Goal: Information Seeking & Learning: Learn about a topic

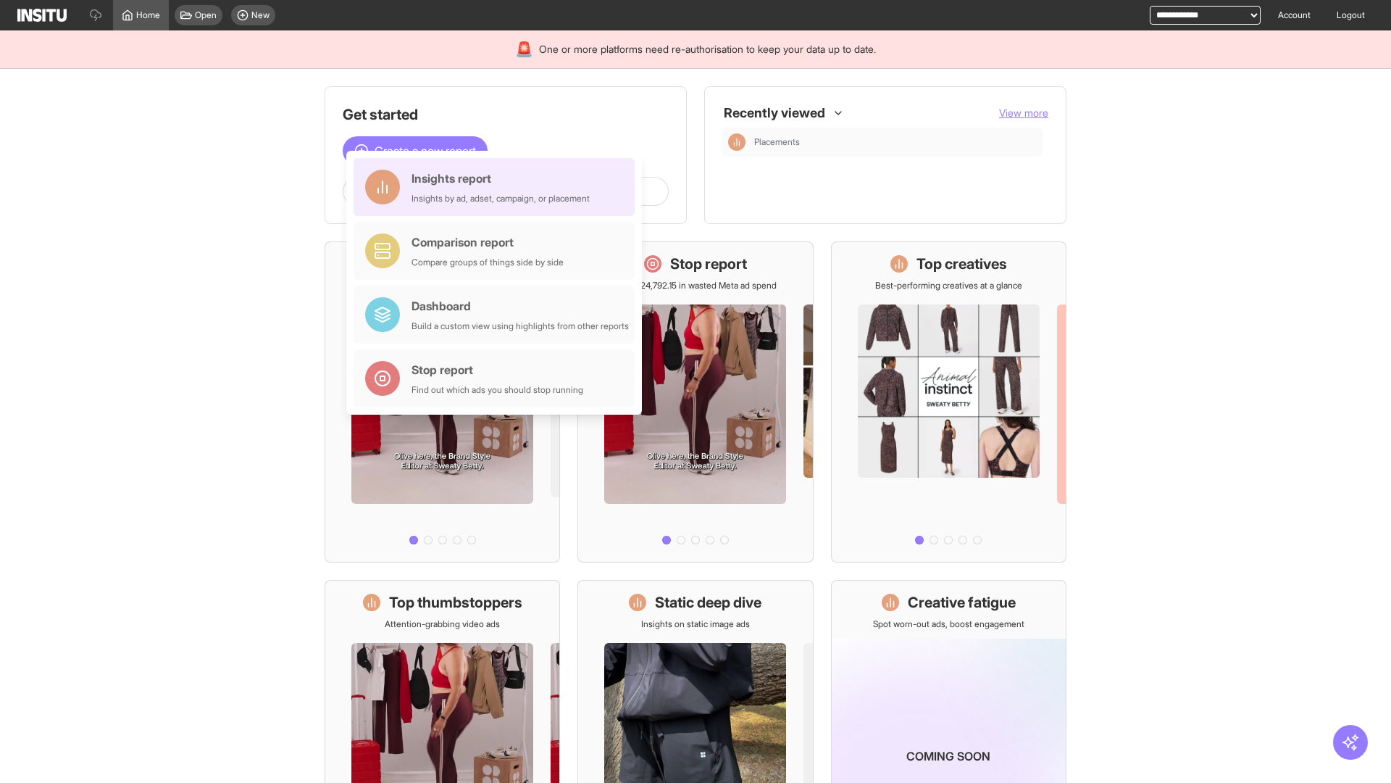
click at [498, 187] on div "Insights report Insights by ad, adset, campaign, or placement" at bounding box center [501, 187] width 178 height 35
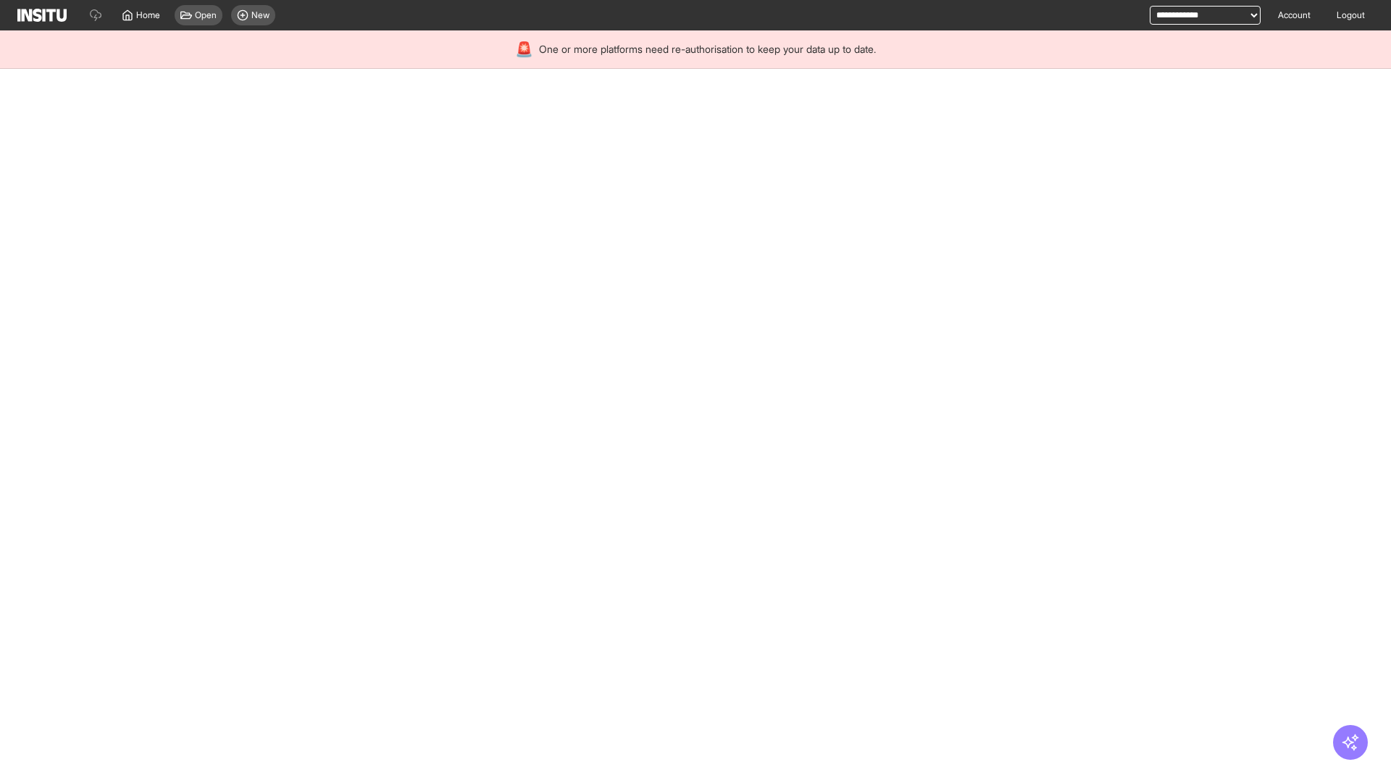
select select "**"
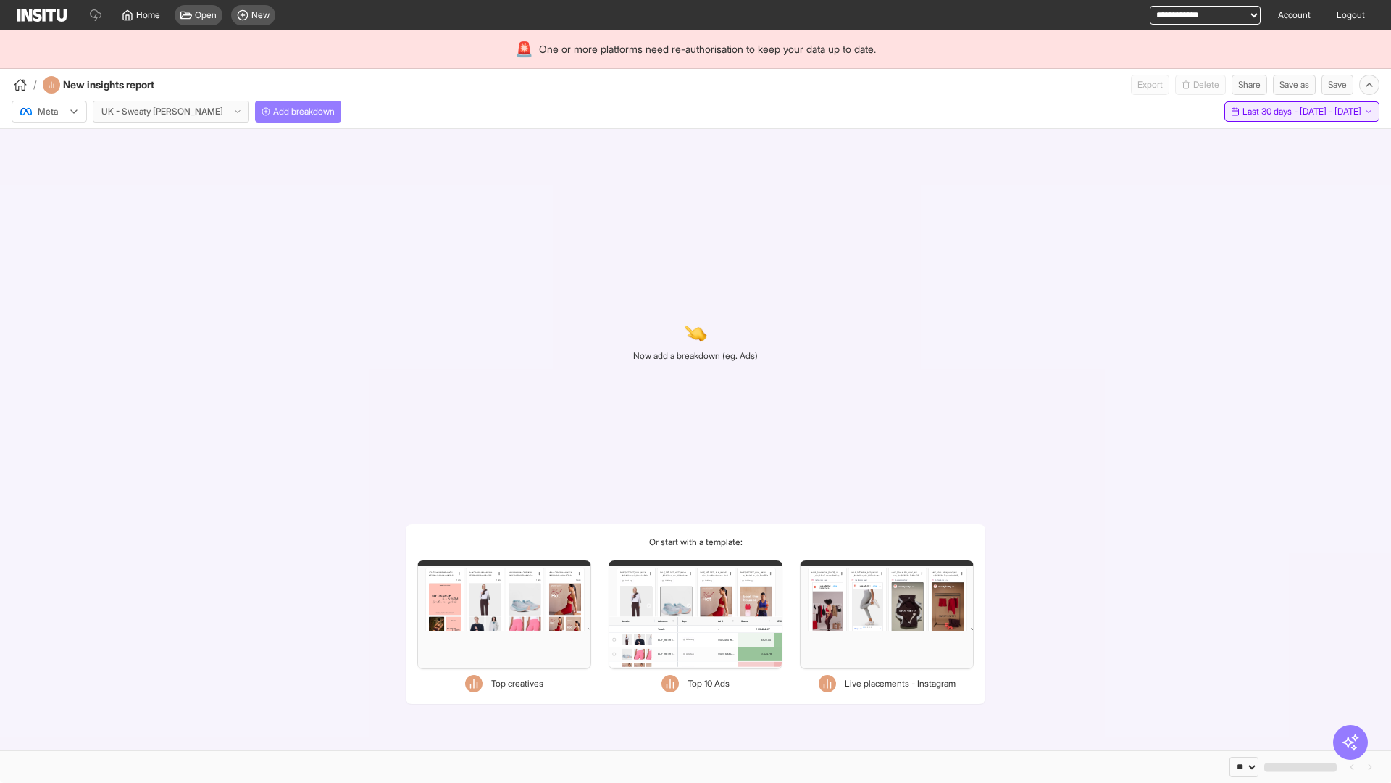
click at [1270, 112] on span "Last 30 days - [DATE] - [DATE]" at bounding box center [1302, 112] width 119 height 12
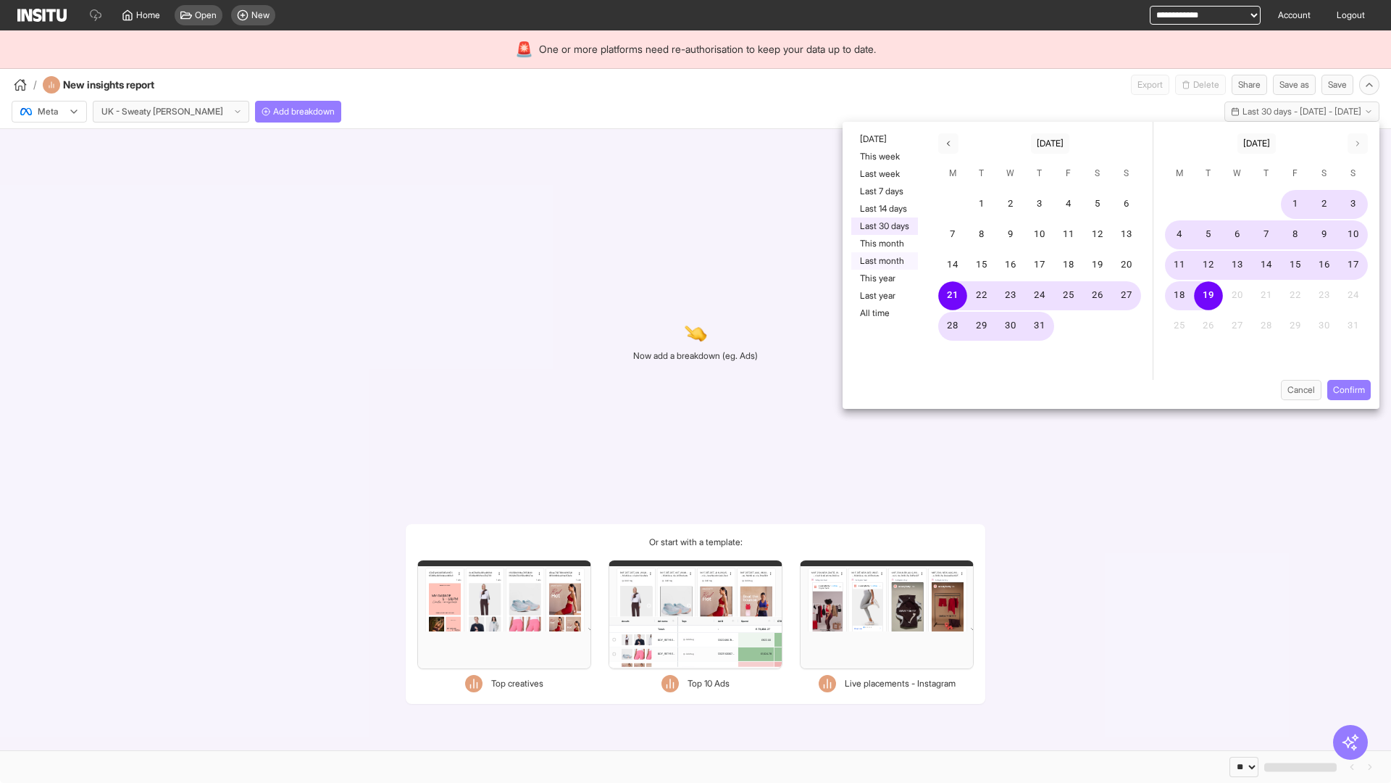
click at [883, 261] on button "Last month" at bounding box center [885, 260] width 67 height 17
